Goal: Task Accomplishment & Management: Complete application form

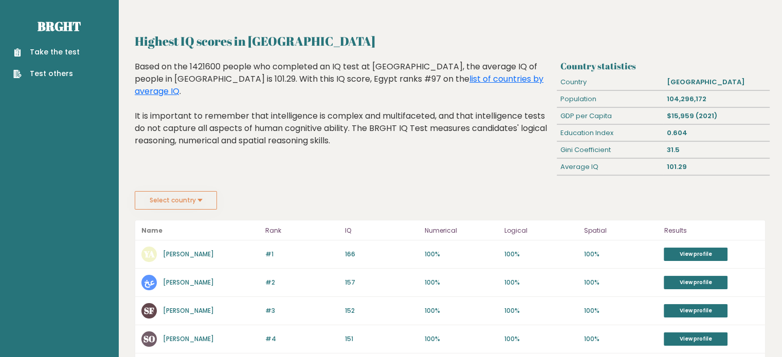
click at [219, 158] on div "Highest IQ scores in Egypt Based on the 1421600 people who completed an IQ test…" at bounding box center [344, 126] width 426 height 131
click at [38, 55] on link "Take the test" at bounding box center [46, 52] width 66 height 11
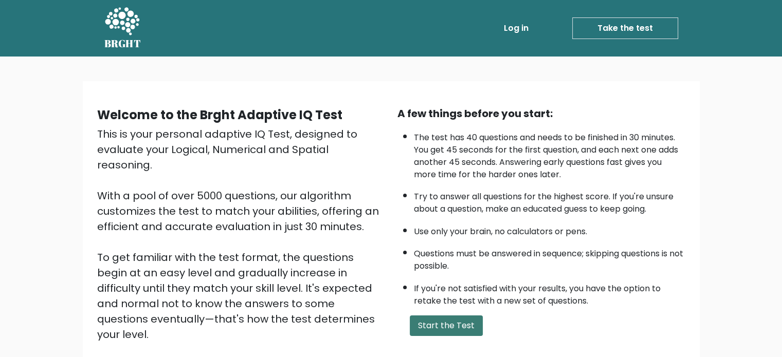
click at [441, 325] on button "Start the Test" at bounding box center [446, 326] width 73 height 21
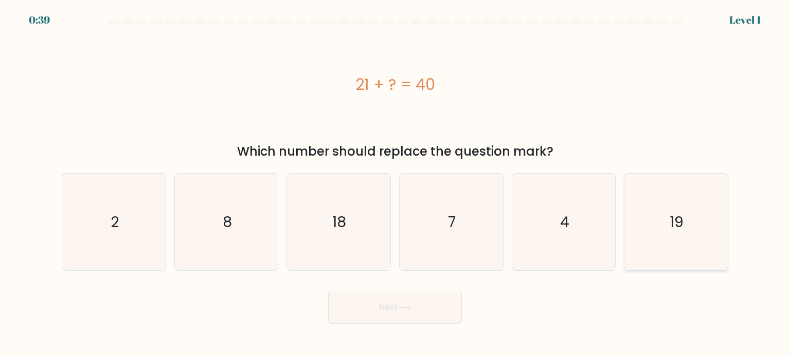
click at [713, 246] on icon "19" at bounding box center [675, 222] width 97 height 97
click at [396, 184] on input "f. 19" at bounding box center [395, 181] width 1 height 5
radio input "true"
click at [398, 318] on button "Next" at bounding box center [395, 307] width 134 height 33
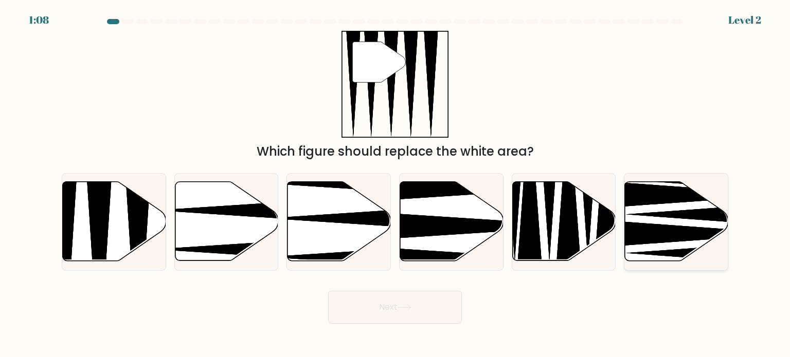
click at [687, 203] on icon at bounding box center [676, 221] width 103 height 79
click at [396, 184] on input "f." at bounding box center [395, 181] width 1 height 5
radio input "true"
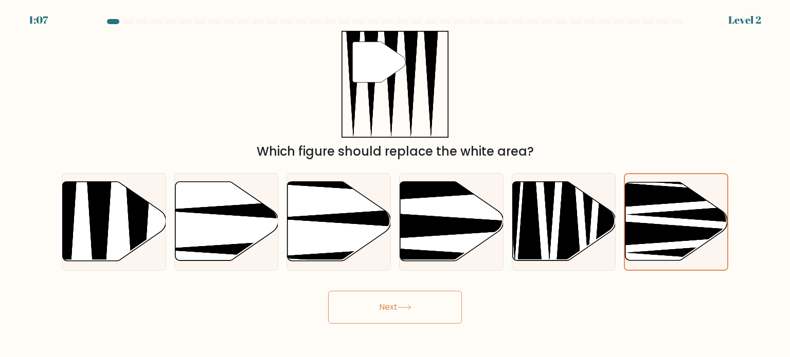
click at [407, 314] on button "Next" at bounding box center [395, 307] width 134 height 33
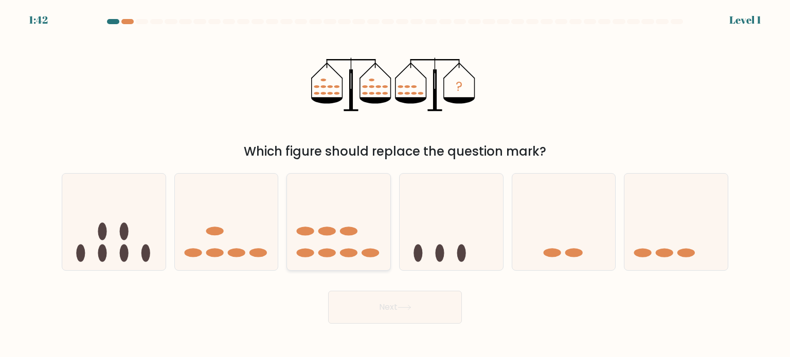
click at [331, 224] on icon at bounding box center [338, 222] width 103 height 85
click at [395, 184] on input "c." at bounding box center [395, 181] width 1 height 5
radio input "true"
drag, startPoint x: 394, startPoint y: 322, endPoint x: 394, endPoint y: 315, distance: 7.2
click at [394, 315] on button "Next" at bounding box center [395, 307] width 134 height 33
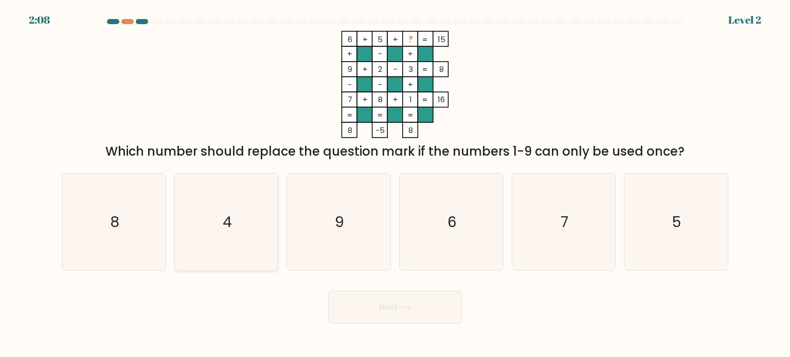
click at [228, 217] on text "4" at bounding box center [227, 221] width 9 height 21
click at [395, 184] on input "b. 4" at bounding box center [395, 181] width 1 height 5
radio input "true"
click at [371, 312] on button "Next" at bounding box center [395, 307] width 134 height 33
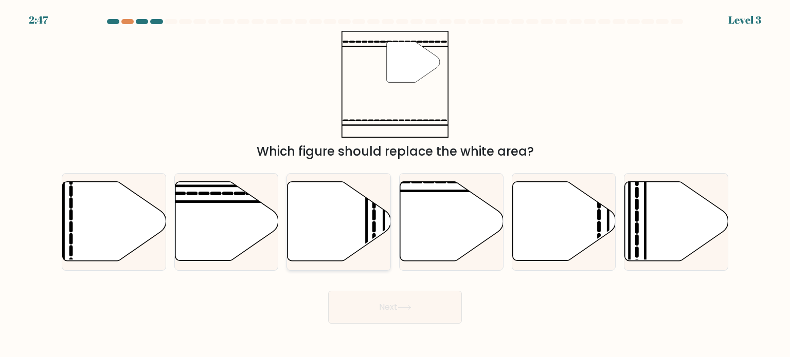
click at [328, 291] on button "Next" at bounding box center [395, 307] width 134 height 33
click at [434, 196] on icon at bounding box center [451, 221] width 103 height 79
click at [396, 184] on input "d." at bounding box center [395, 181] width 1 height 5
radio input "true"
click at [402, 302] on button "Next" at bounding box center [395, 307] width 134 height 33
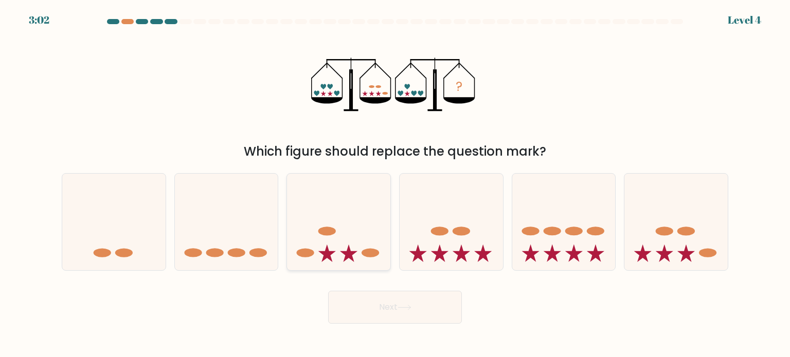
click at [331, 221] on icon at bounding box center [338, 222] width 103 height 85
click at [395, 184] on input "c." at bounding box center [395, 181] width 1 height 5
radio input "true"
click at [376, 310] on button "Next" at bounding box center [395, 307] width 134 height 33
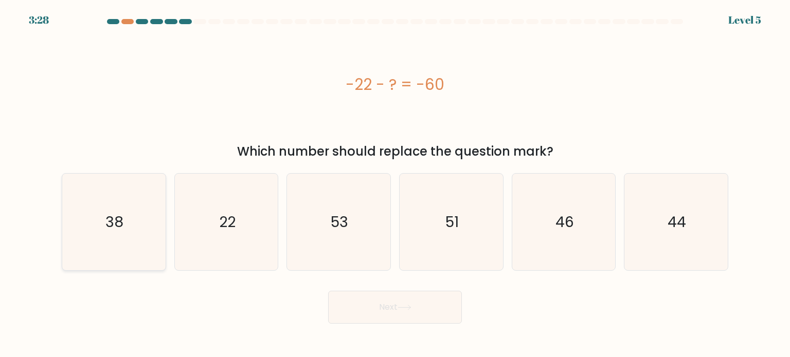
click at [131, 217] on icon "38" at bounding box center [113, 222] width 97 height 97
click at [395, 184] on input "a. 38" at bounding box center [395, 181] width 1 height 5
radio input "true"
click at [383, 302] on button "Next" at bounding box center [395, 307] width 134 height 33
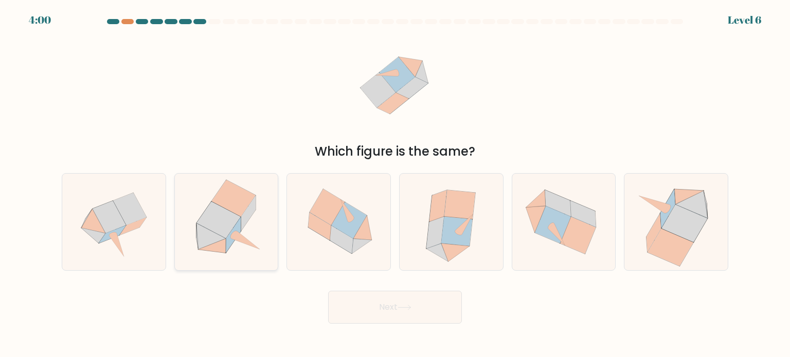
click at [226, 217] on icon at bounding box center [218, 220] width 44 height 37
click at [395, 184] on input "b." at bounding box center [395, 181] width 1 height 5
radio input "true"
click at [391, 311] on button "Next" at bounding box center [395, 307] width 134 height 33
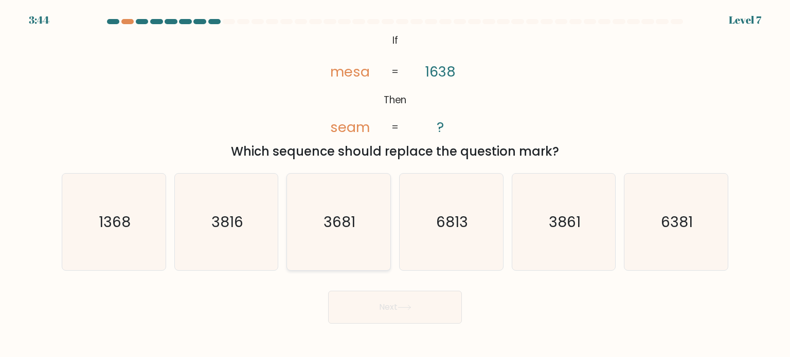
click at [340, 201] on icon "3681" at bounding box center [338, 222] width 97 height 97
click at [395, 184] on input "c. 3681" at bounding box center [395, 181] width 1 height 5
radio input "true"
click at [372, 304] on button "Next" at bounding box center [395, 307] width 134 height 33
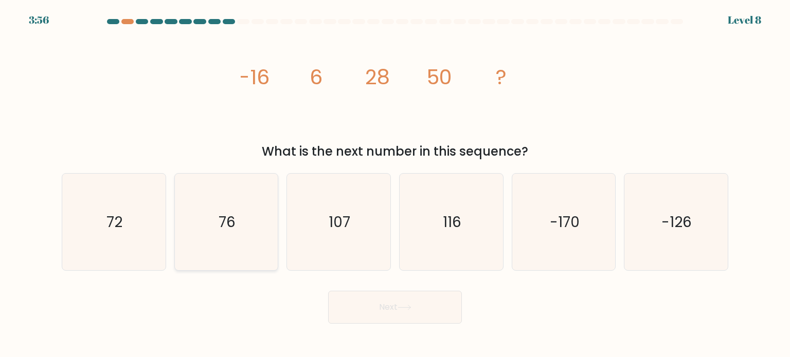
click at [204, 219] on icon "76" at bounding box center [226, 222] width 97 height 97
click at [395, 184] on input "b. 76" at bounding box center [395, 181] width 1 height 5
radio input "true"
click at [385, 306] on button "Next" at bounding box center [395, 307] width 134 height 33
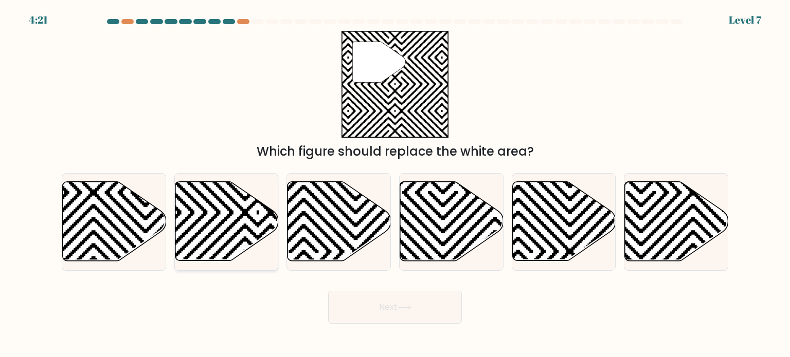
click at [208, 208] on icon at bounding box center [226, 221] width 103 height 79
click at [395, 184] on input "b." at bounding box center [395, 181] width 1 height 5
radio input "true"
click at [371, 300] on button "Next" at bounding box center [395, 307] width 134 height 33
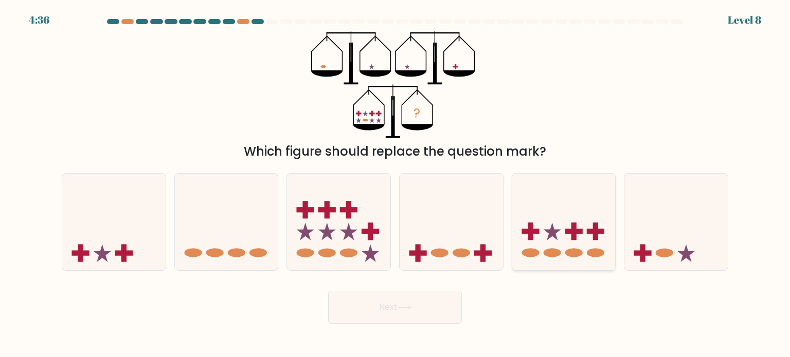
click at [549, 248] on icon at bounding box center [563, 222] width 103 height 85
click at [396, 184] on input "e." at bounding box center [395, 181] width 1 height 5
radio input "true"
click at [412, 321] on button "Next" at bounding box center [395, 307] width 134 height 33
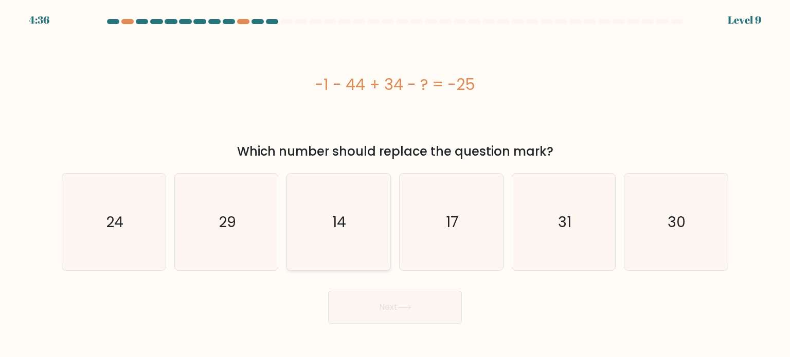
click at [336, 209] on icon "14" at bounding box center [338, 222] width 97 height 97
click at [395, 184] on input "c. 14" at bounding box center [395, 181] width 1 height 5
radio input "true"
click at [353, 299] on button "Next" at bounding box center [395, 307] width 134 height 33
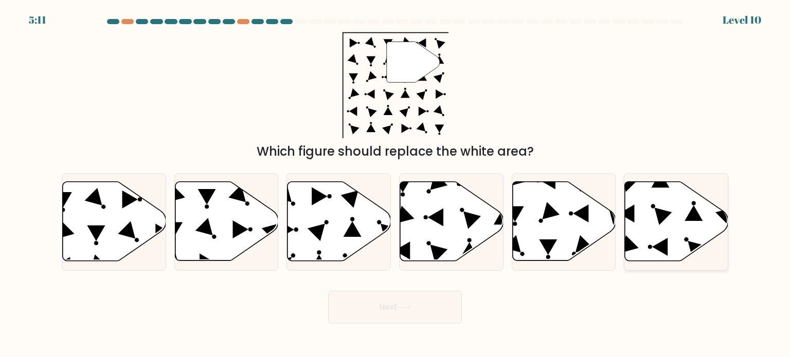
click at [681, 209] on icon at bounding box center [676, 221] width 103 height 79
click at [396, 184] on input "f." at bounding box center [395, 181] width 1 height 5
radio input "true"
click at [379, 310] on button "Next" at bounding box center [395, 307] width 134 height 33
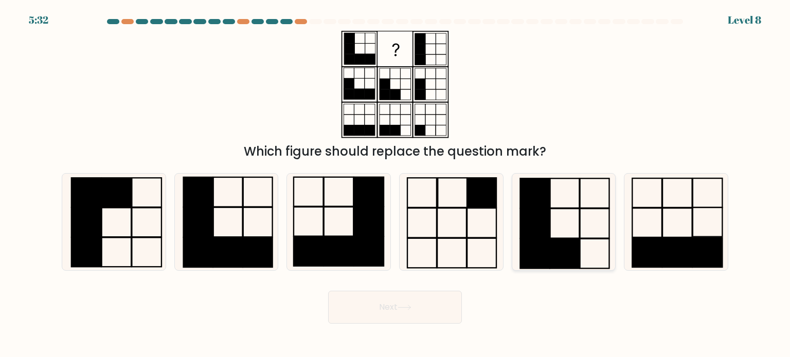
click at [545, 215] on rect at bounding box center [534, 224] width 29 height 30
click at [396, 184] on input "e." at bounding box center [395, 181] width 1 height 5
radio input "true"
click at [417, 307] on button "Next" at bounding box center [395, 307] width 134 height 33
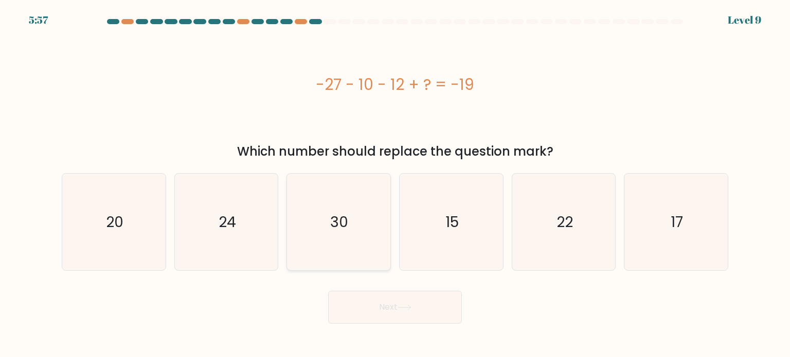
click at [369, 207] on icon "30" at bounding box center [338, 222] width 97 height 97
click at [395, 184] on input "c. 30" at bounding box center [395, 181] width 1 height 5
radio input "true"
click at [382, 306] on button "Next" at bounding box center [395, 307] width 134 height 33
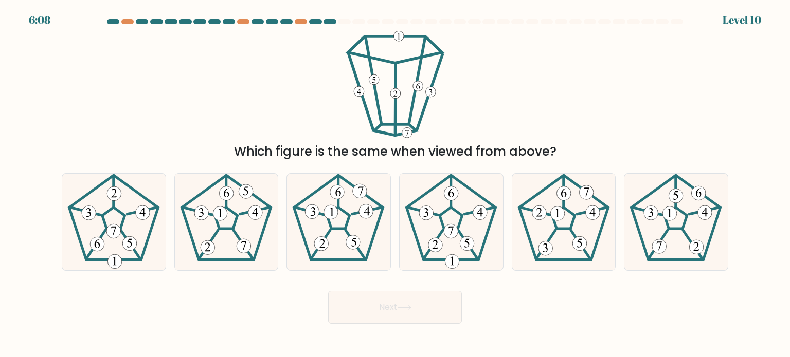
click at [328, 291] on button "Next" at bounding box center [395, 307] width 134 height 33
click at [132, 216] on icon at bounding box center [113, 222] width 97 height 97
click at [395, 184] on input "a." at bounding box center [395, 181] width 1 height 5
radio input "true"
click at [682, 237] on icon at bounding box center [675, 222] width 97 height 97
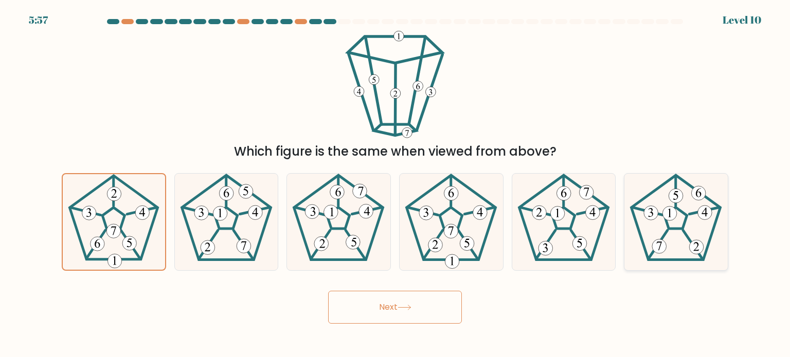
click at [396, 184] on input "f." at bounding box center [395, 181] width 1 height 5
radio input "true"
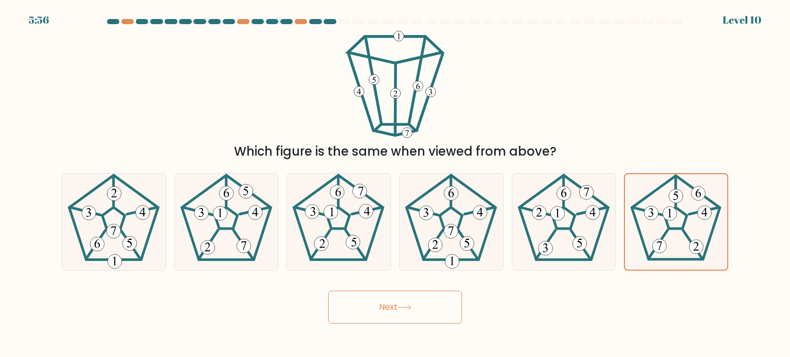
click at [431, 306] on button "Next" at bounding box center [395, 307] width 134 height 33
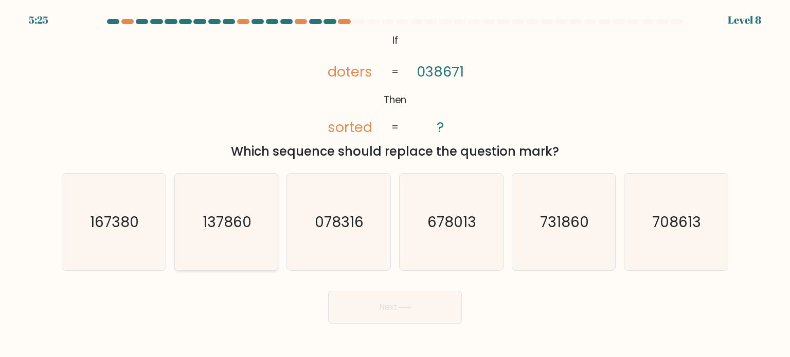
click at [219, 242] on icon "137860" at bounding box center [226, 222] width 97 height 97
click at [395, 184] on input "b. 137860" at bounding box center [395, 181] width 1 height 5
radio input "true"
click at [355, 296] on button "Next" at bounding box center [395, 307] width 134 height 33
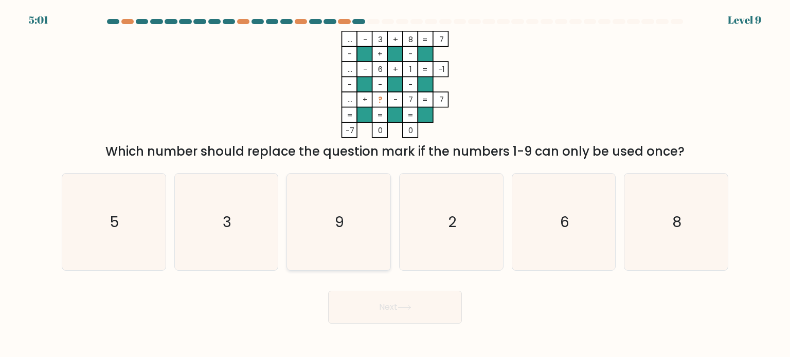
click at [376, 211] on icon "9" at bounding box center [338, 222] width 97 height 97
click at [395, 184] on input "c. 9" at bounding box center [395, 181] width 1 height 5
radio input "true"
click at [376, 303] on button "Next" at bounding box center [395, 307] width 134 height 33
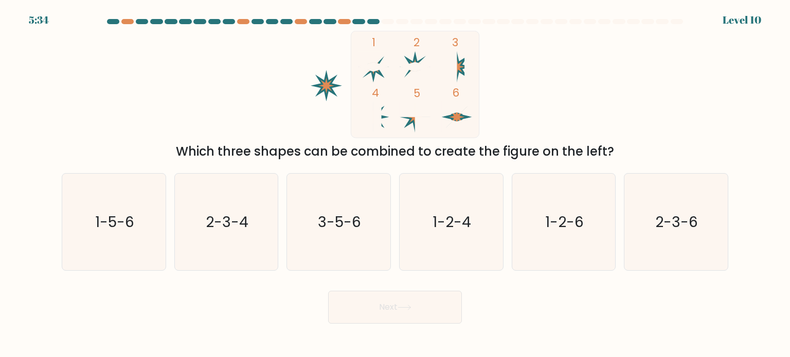
click at [734, 16] on div "Level 10" at bounding box center [742, 19] width 39 height 15
